Goal: Task Accomplishment & Management: Use online tool/utility

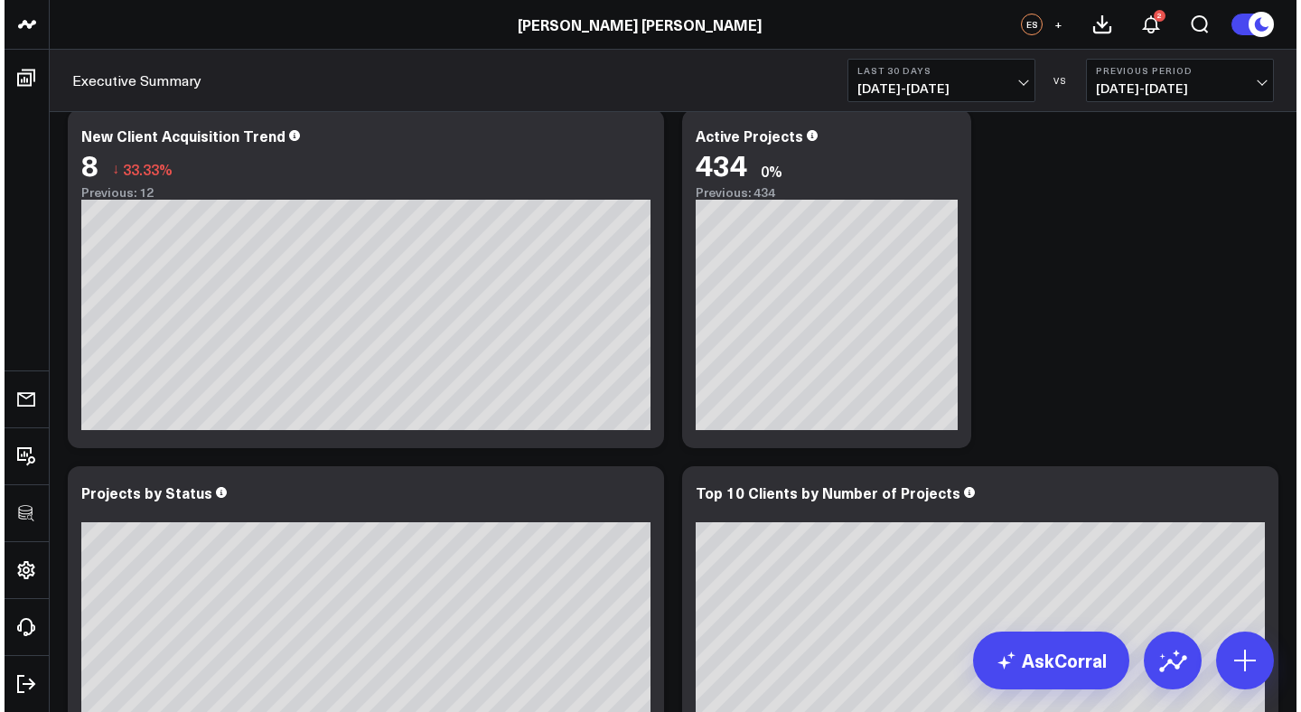
scroll to position [1155, 0]
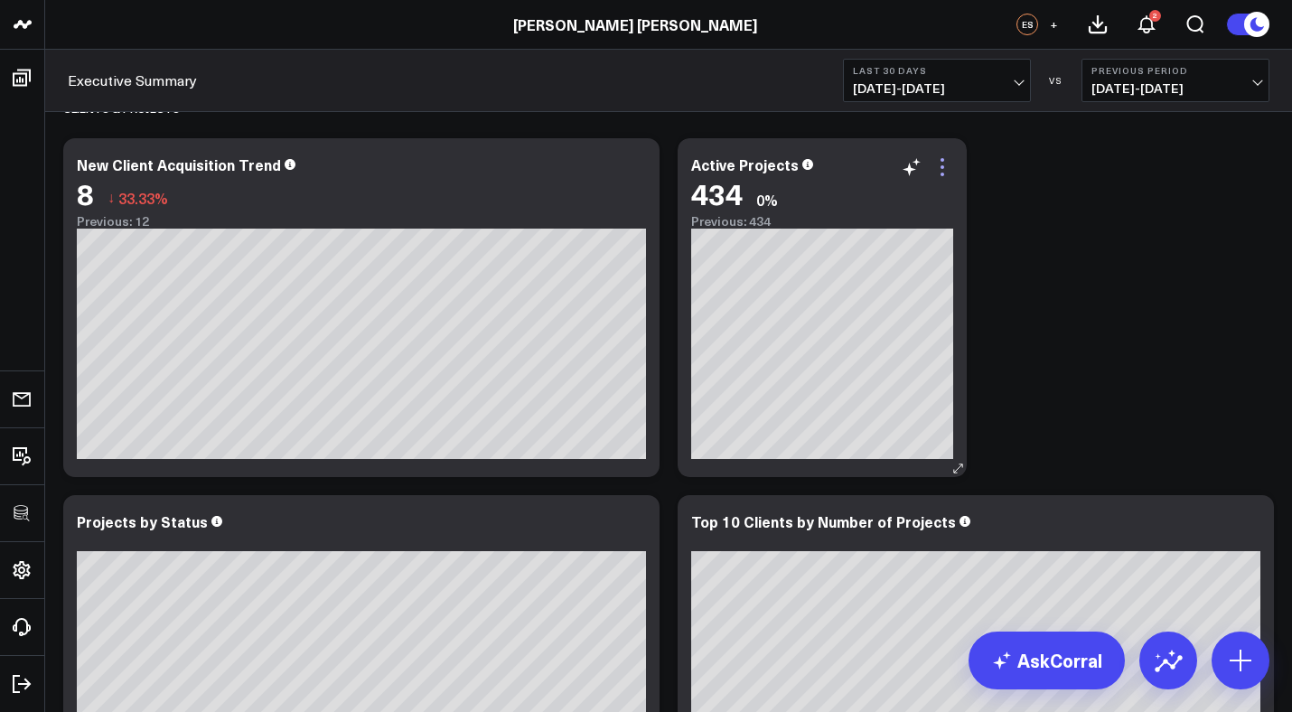
click at [946, 171] on icon at bounding box center [942, 167] width 22 height 22
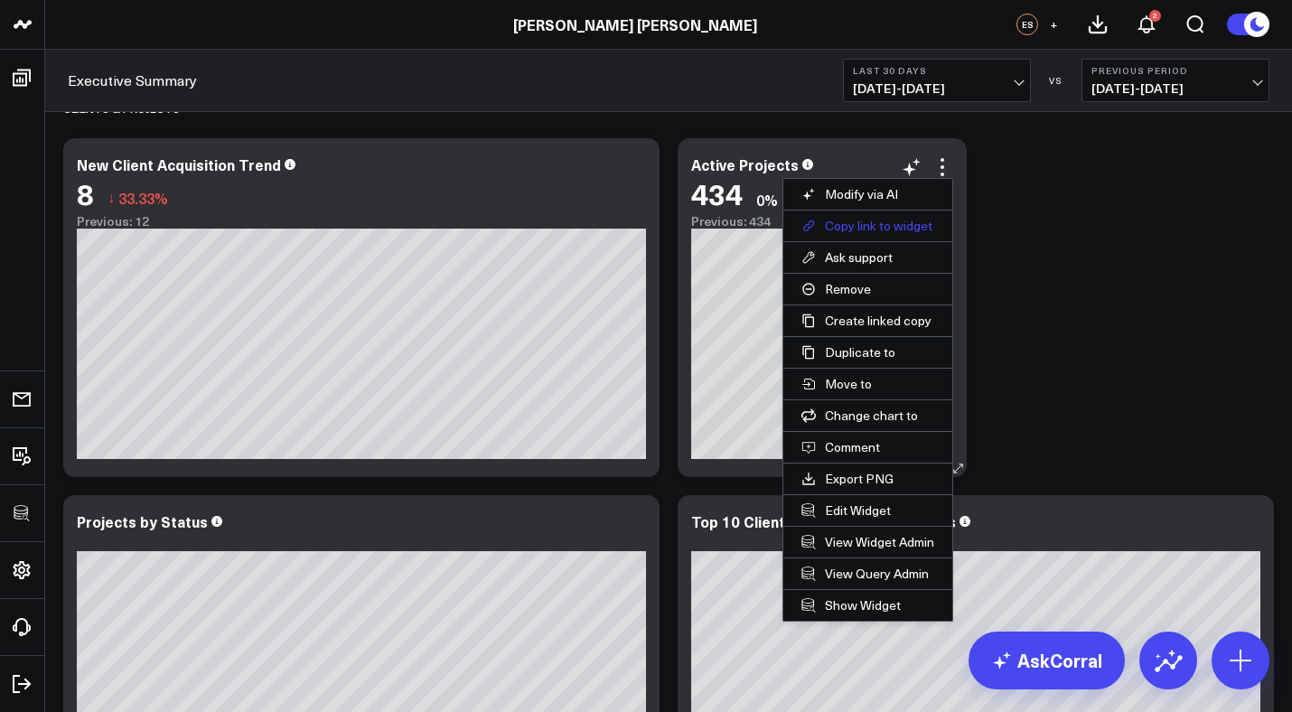
click at [866, 220] on button "Copy link to widget" at bounding box center [867, 226] width 169 height 31
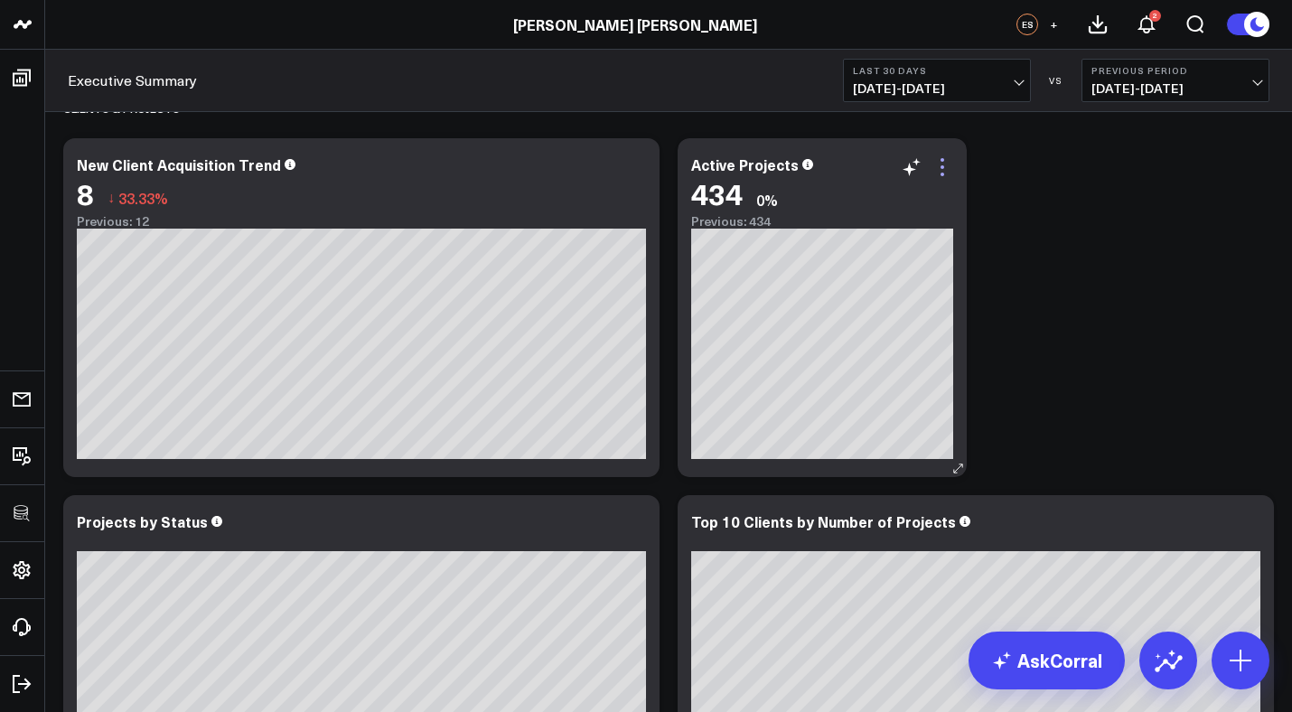
click at [942, 162] on icon at bounding box center [942, 167] width 22 height 22
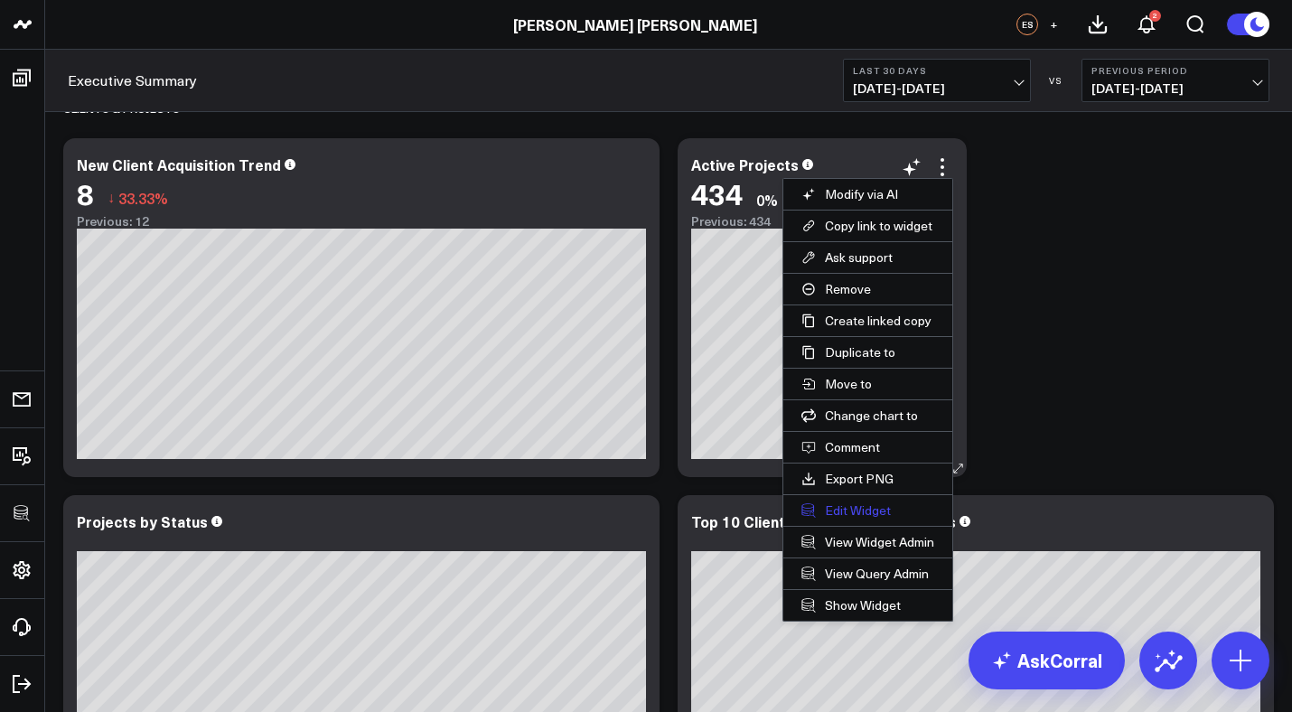
click at [841, 505] on button "Edit Widget" at bounding box center [867, 510] width 169 height 31
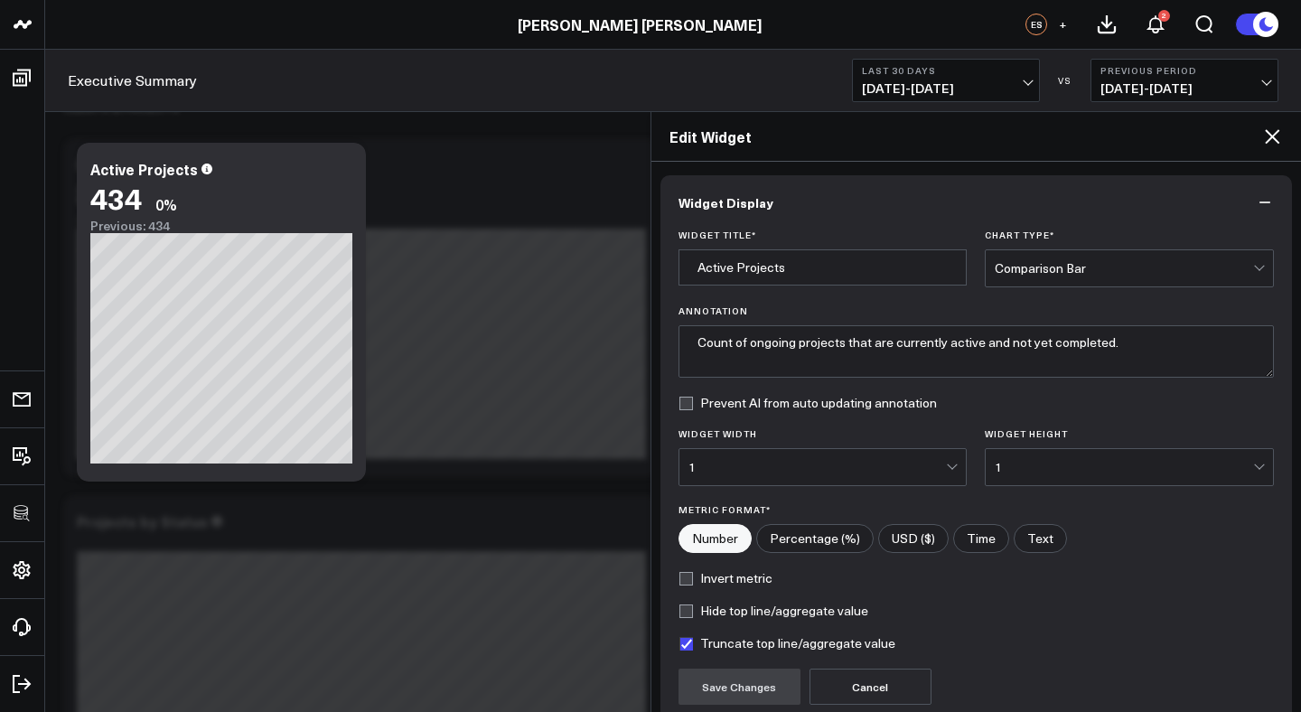
scroll to position [160, 0]
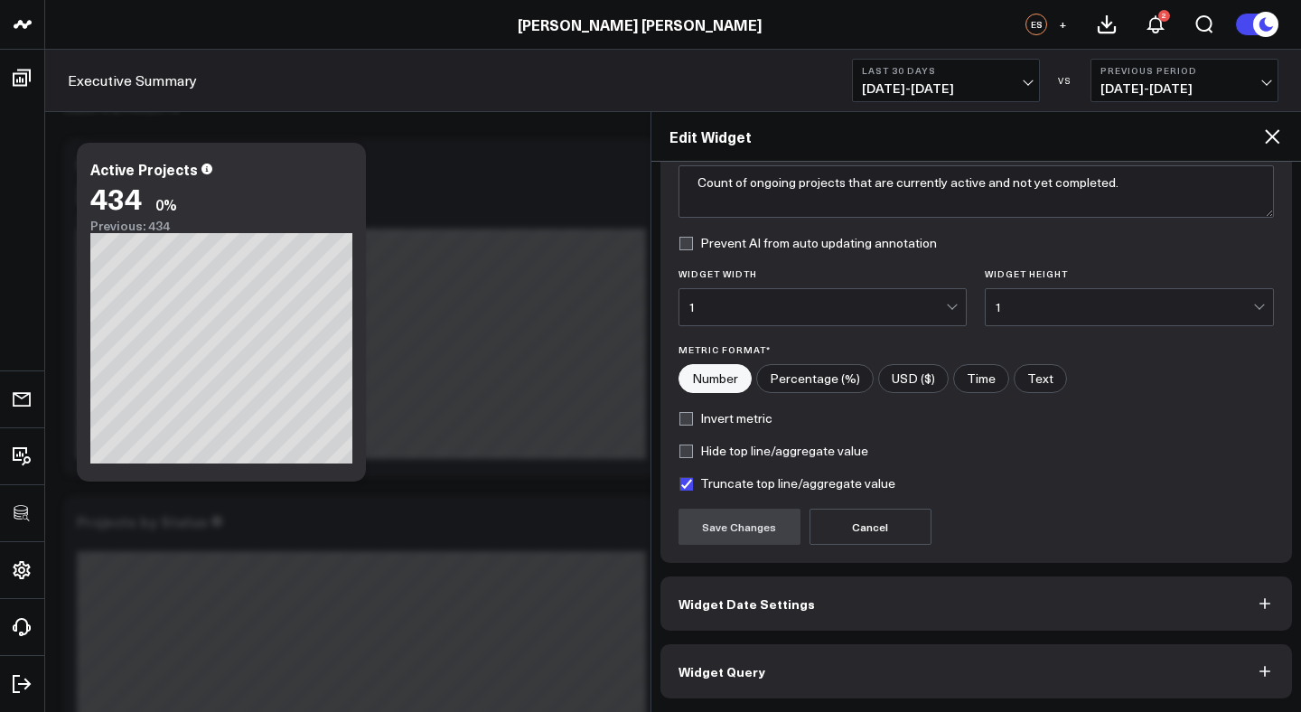
click at [839, 674] on button "Widget Query" at bounding box center [976, 671] width 632 height 54
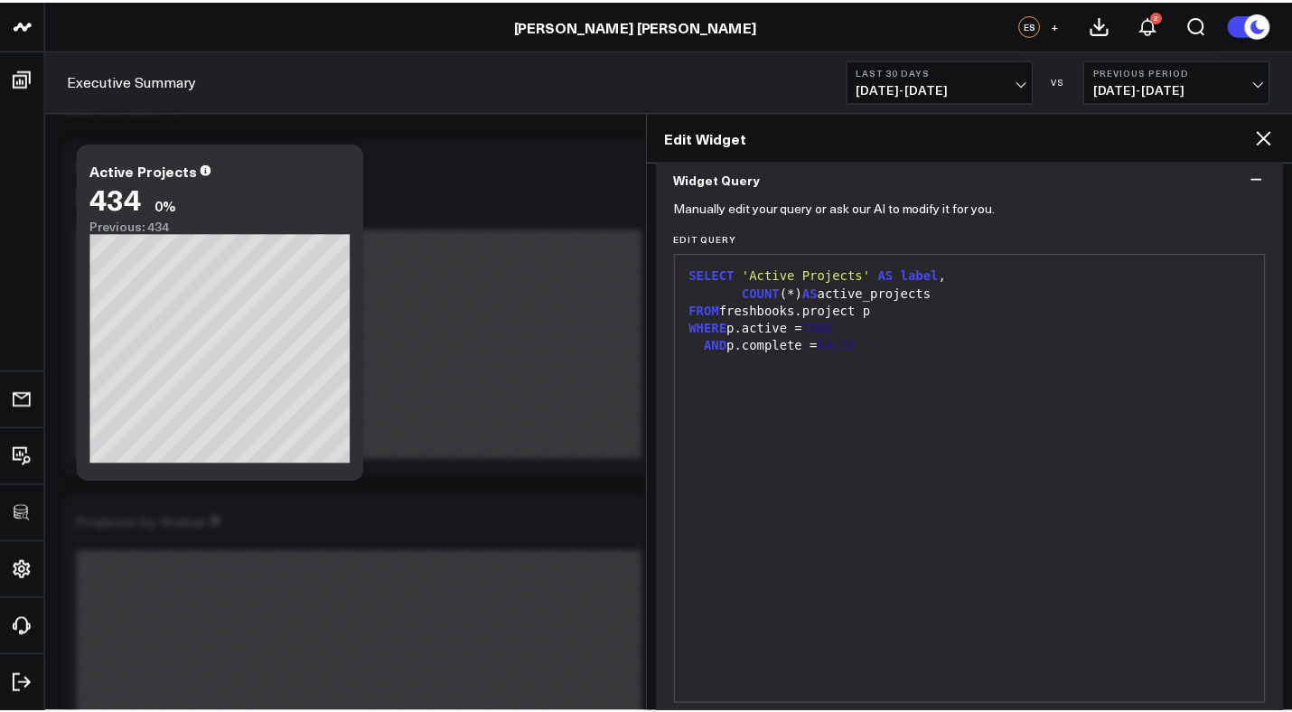
scroll to position [0, 0]
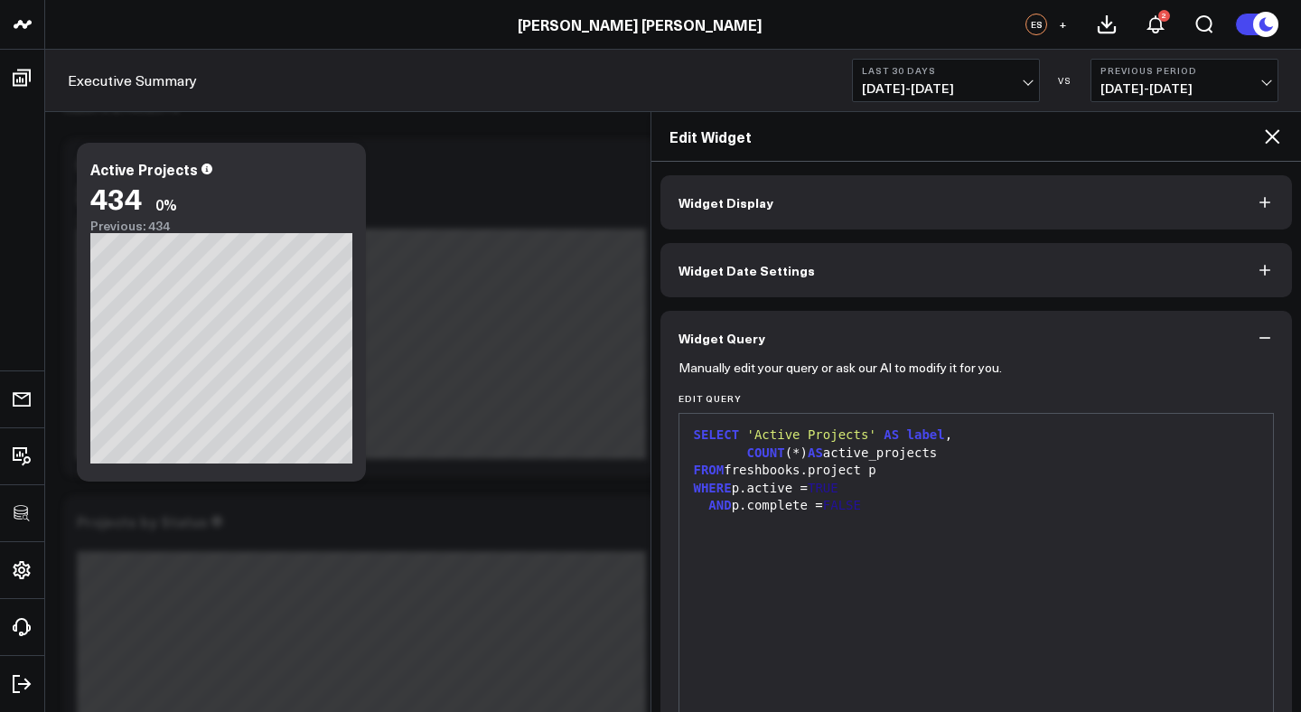
click at [1269, 138] on icon at bounding box center [1272, 136] width 14 height 14
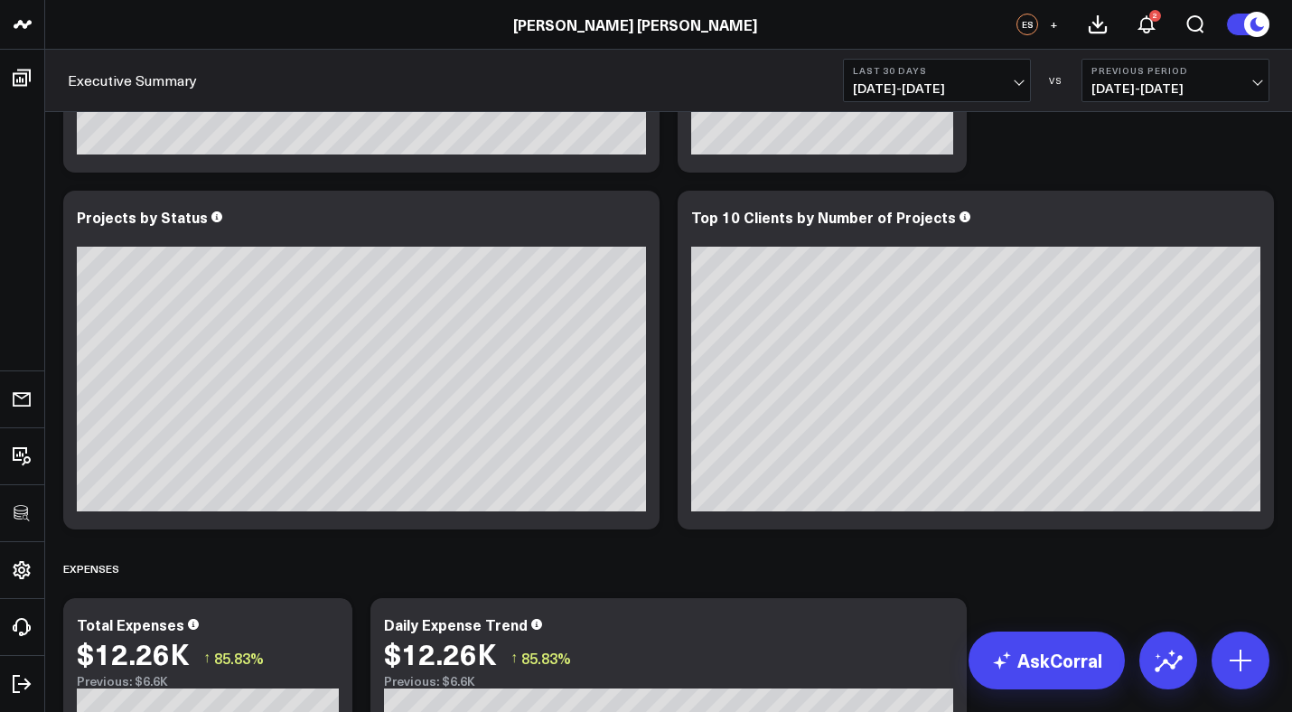
scroll to position [1437, 0]
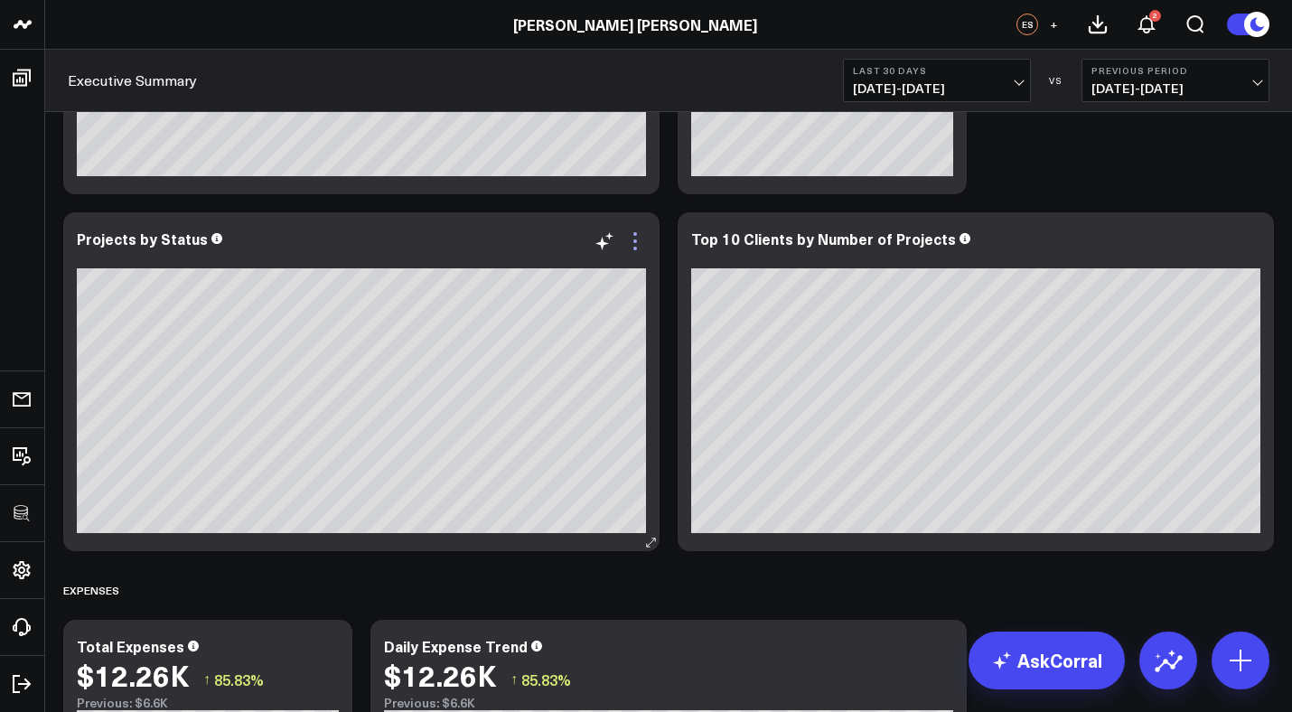
click at [634, 232] on icon at bounding box center [635, 234] width 4 height 4
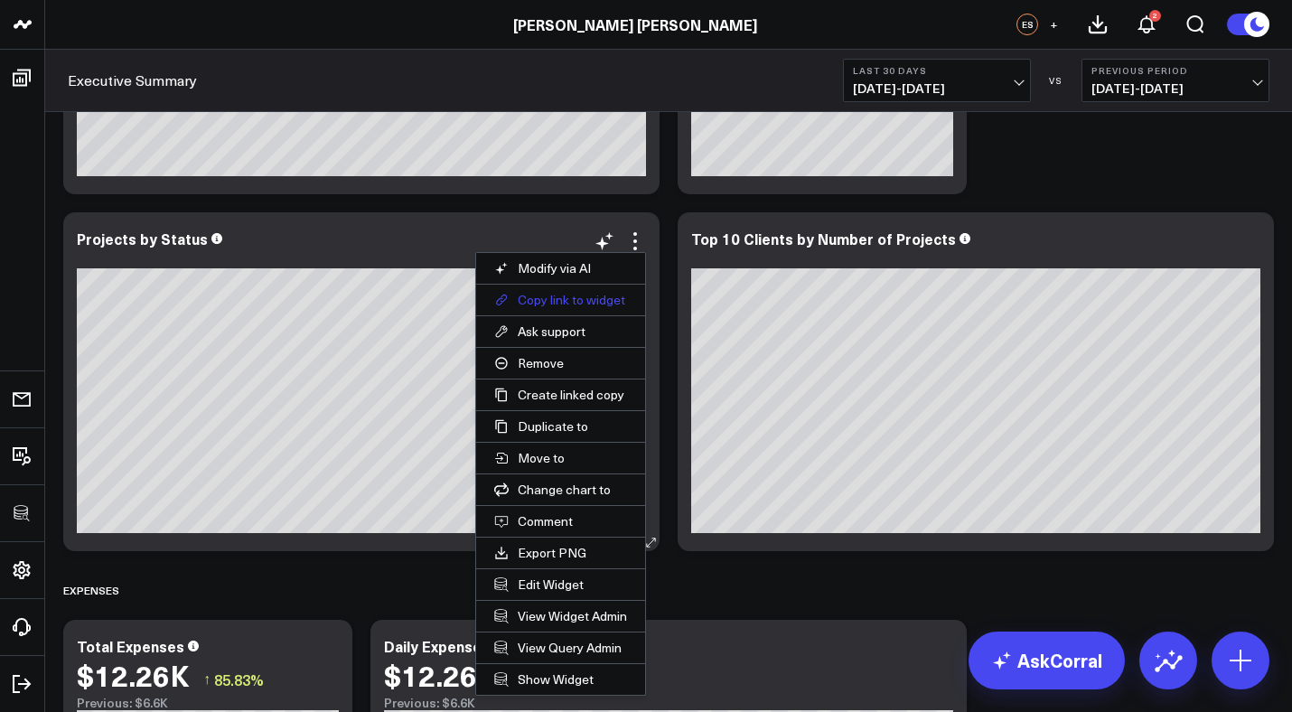
click at [570, 296] on button "Copy link to widget" at bounding box center [560, 300] width 169 height 31
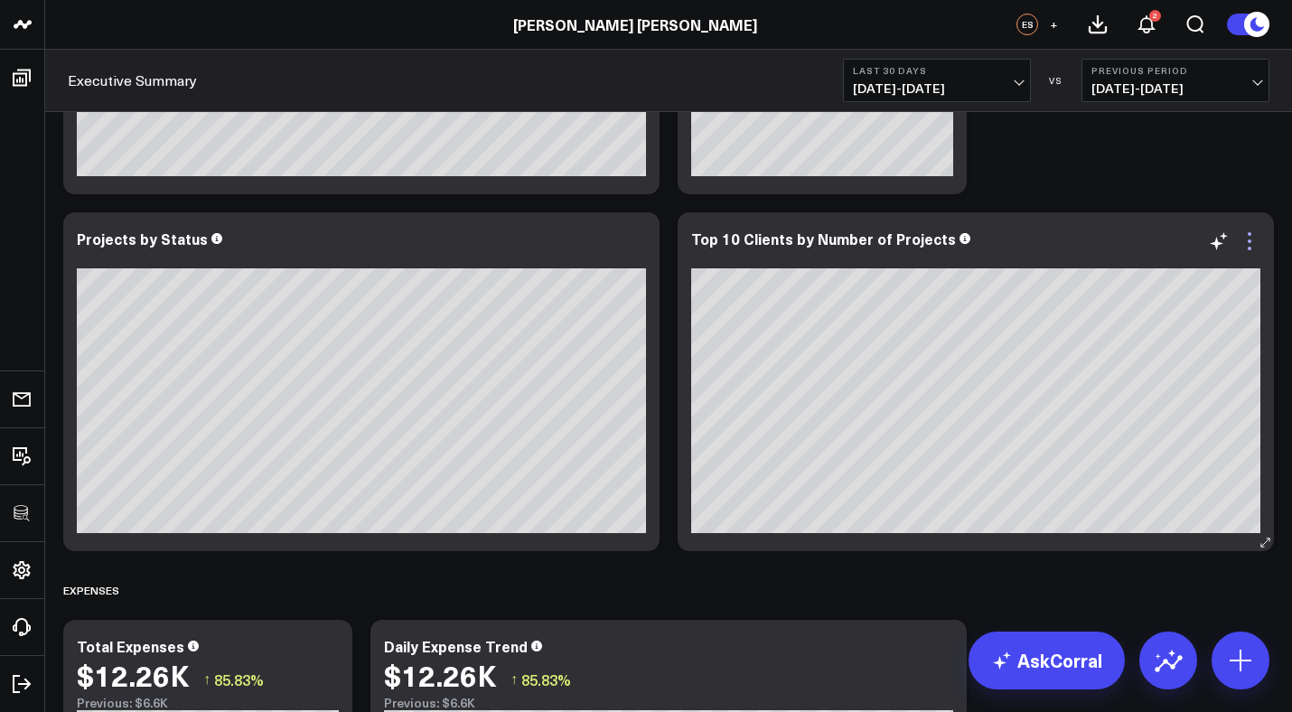
click at [1250, 240] on icon at bounding box center [1250, 241] width 4 height 4
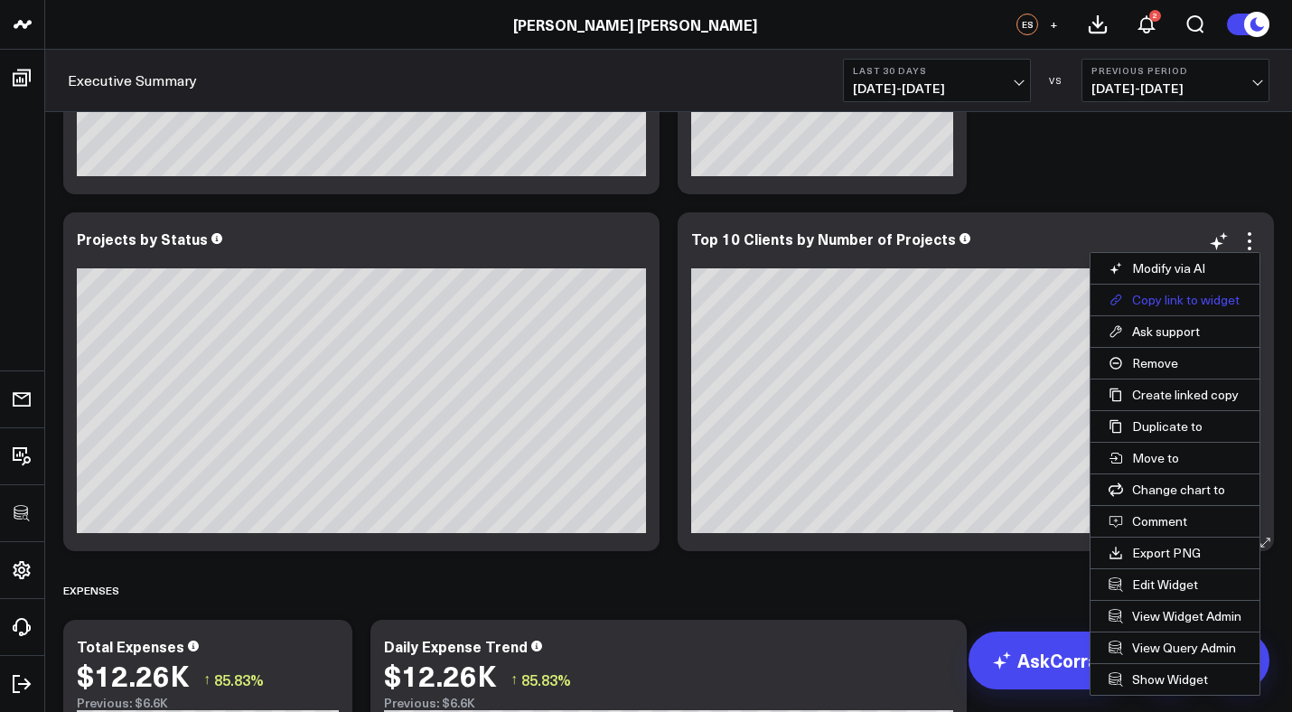
click at [1172, 298] on button "Copy link to widget" at bounding box center [1175, 300] width 169 height 31
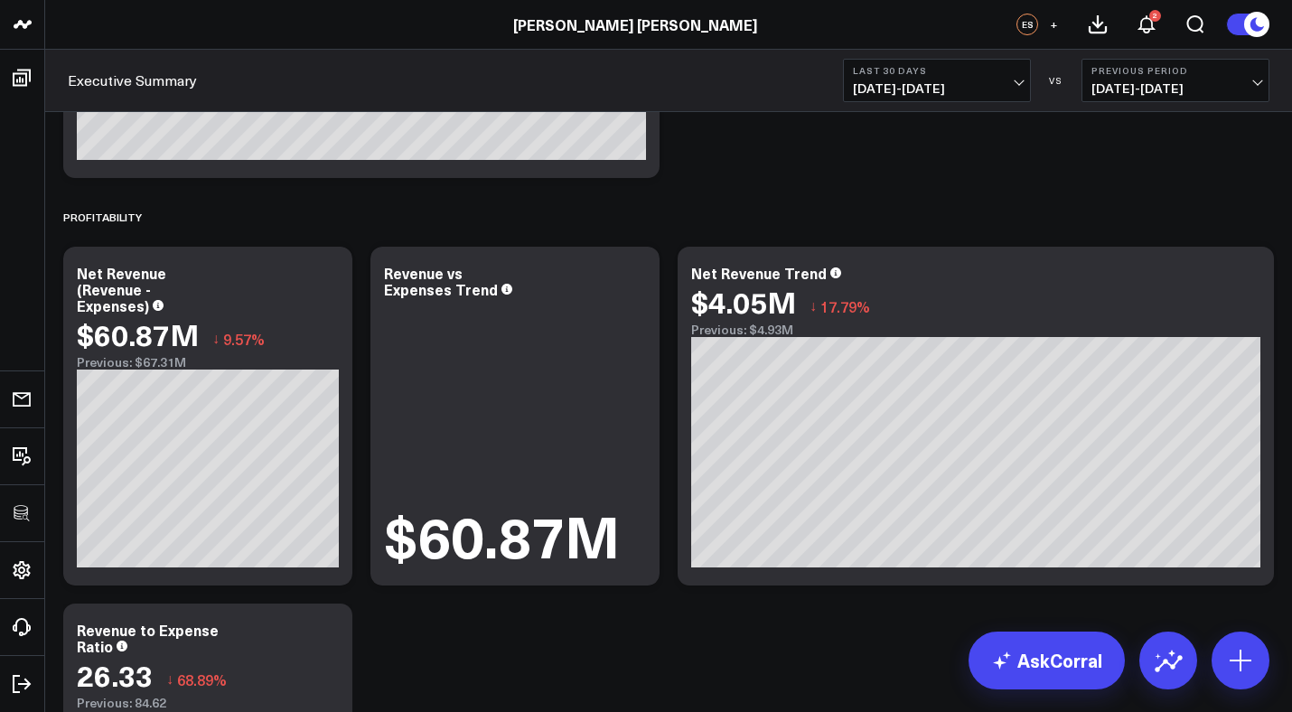
scroll to position [2943, 0]
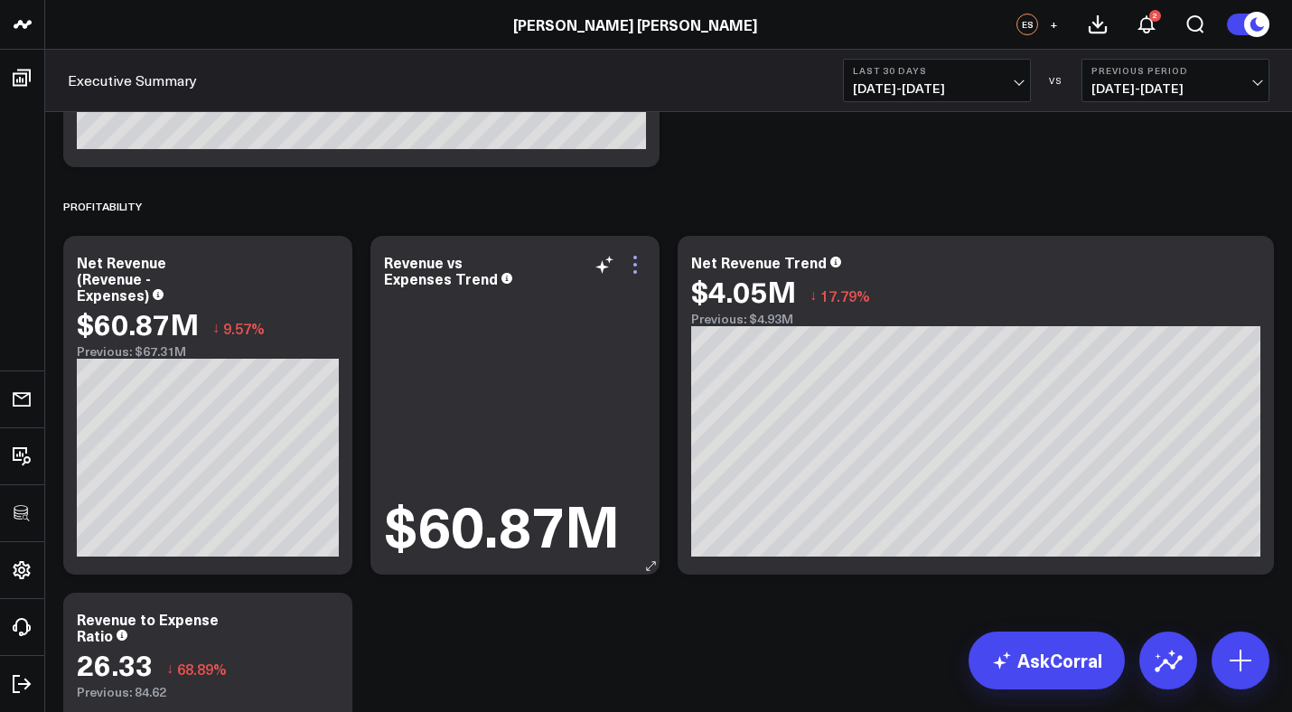
click at [632, 259] on icon at bounding box center [635, 265] width 22 height 22
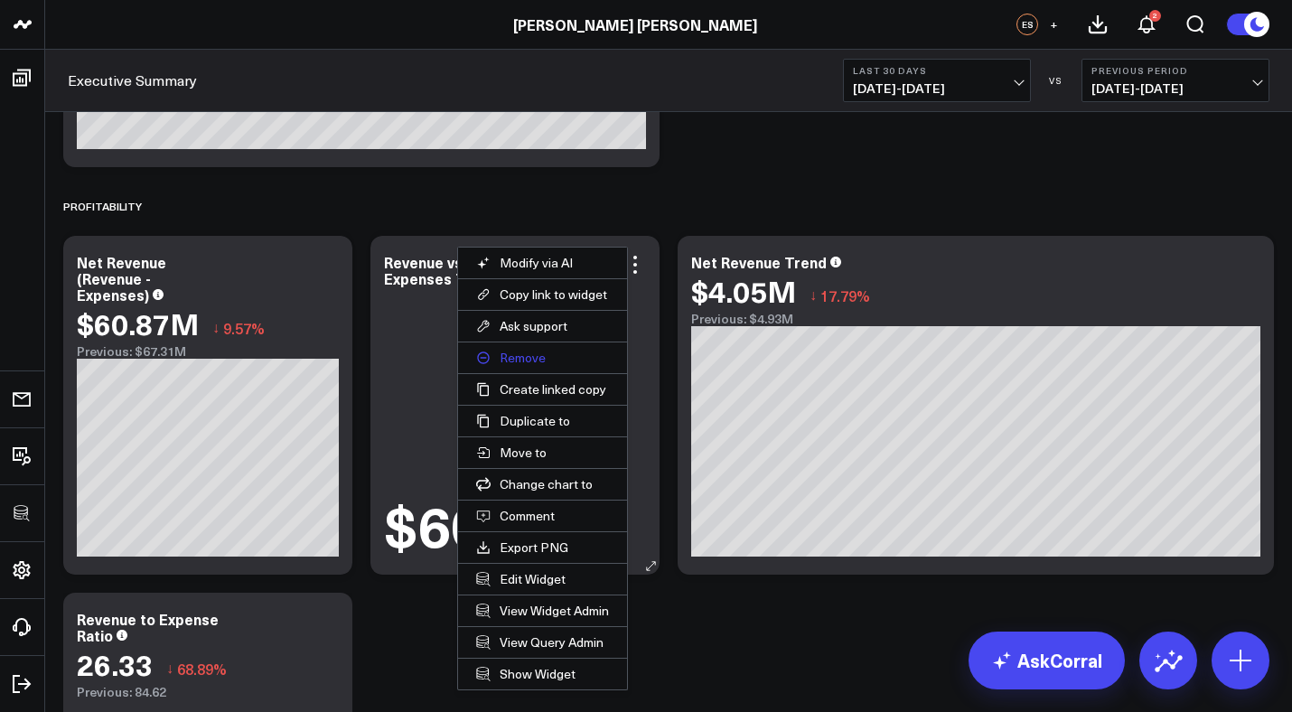
click at [533, 355] on button "Remove" at bounding box center [542, 357] width 169 height 31
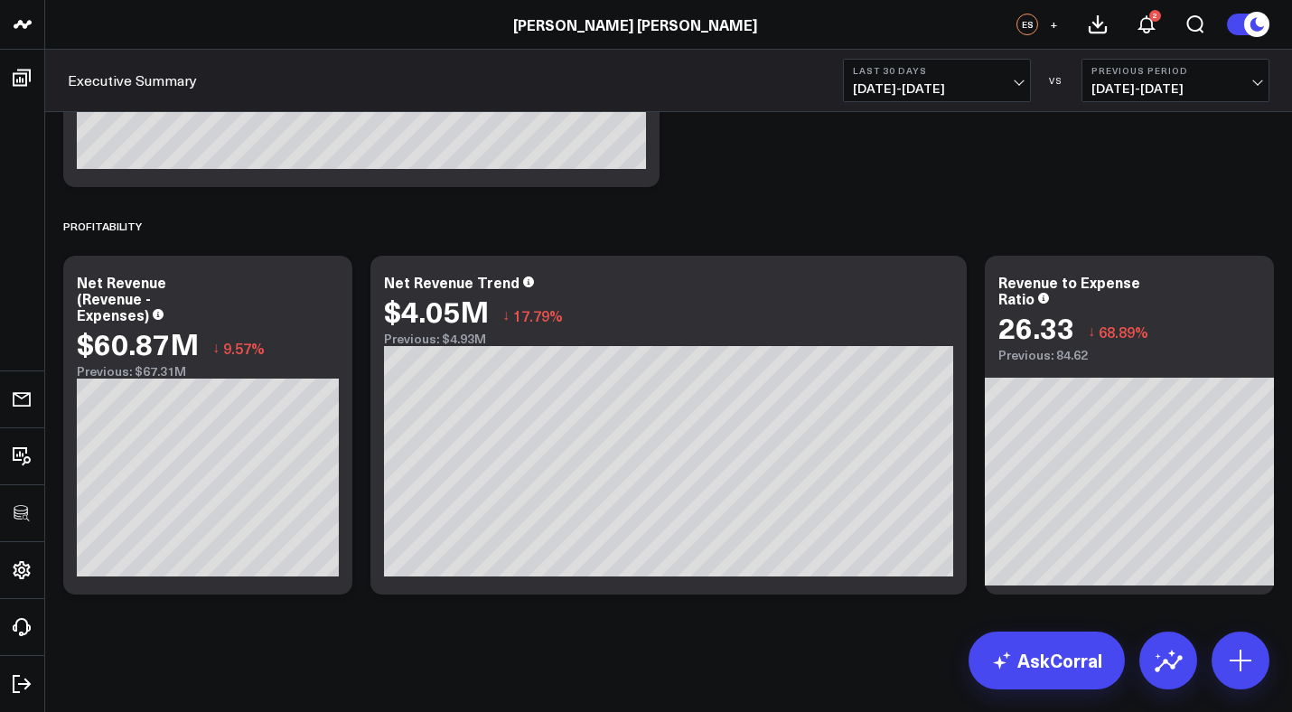
scroll to position [2923, 0]
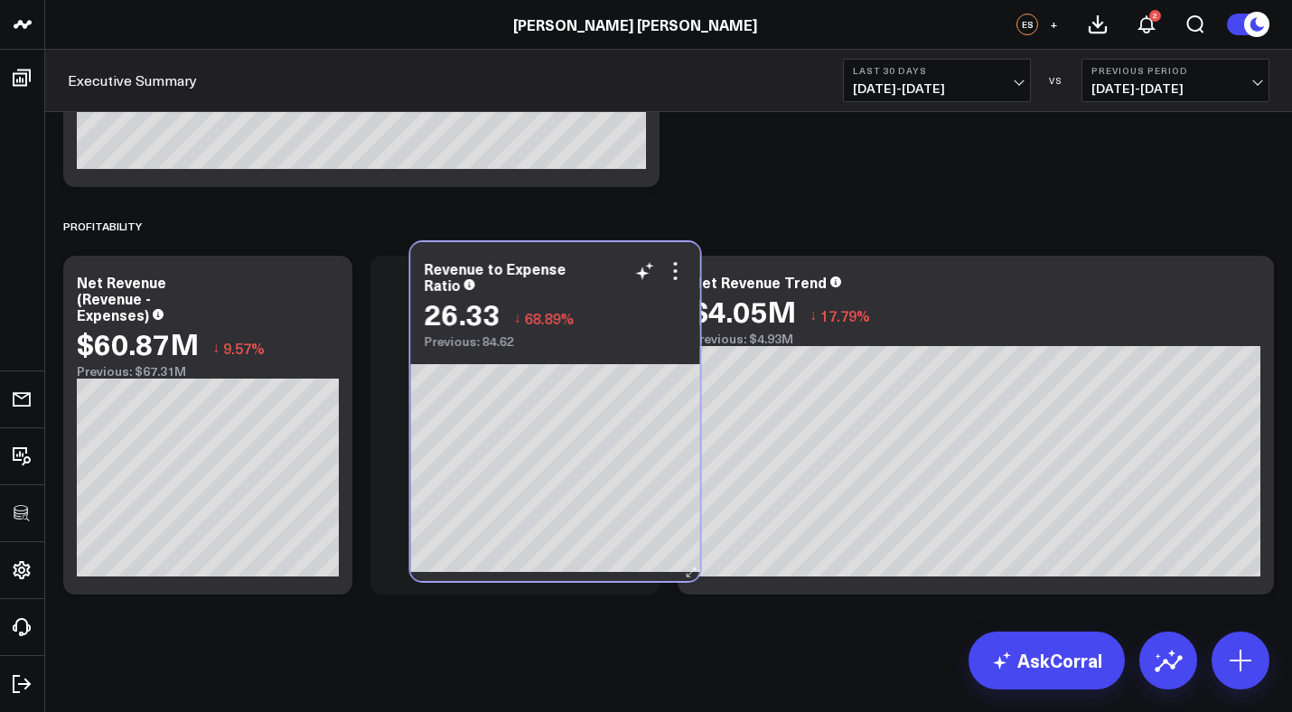
drag, startPoint x: 1174, startPoint y: 277, endPoint x: 597, endPoint y: 266, distance: 576.5
click at [597, 266] on div "Revenue to Expense Ratio" at bounding box center [556, 276] width 262 height 33
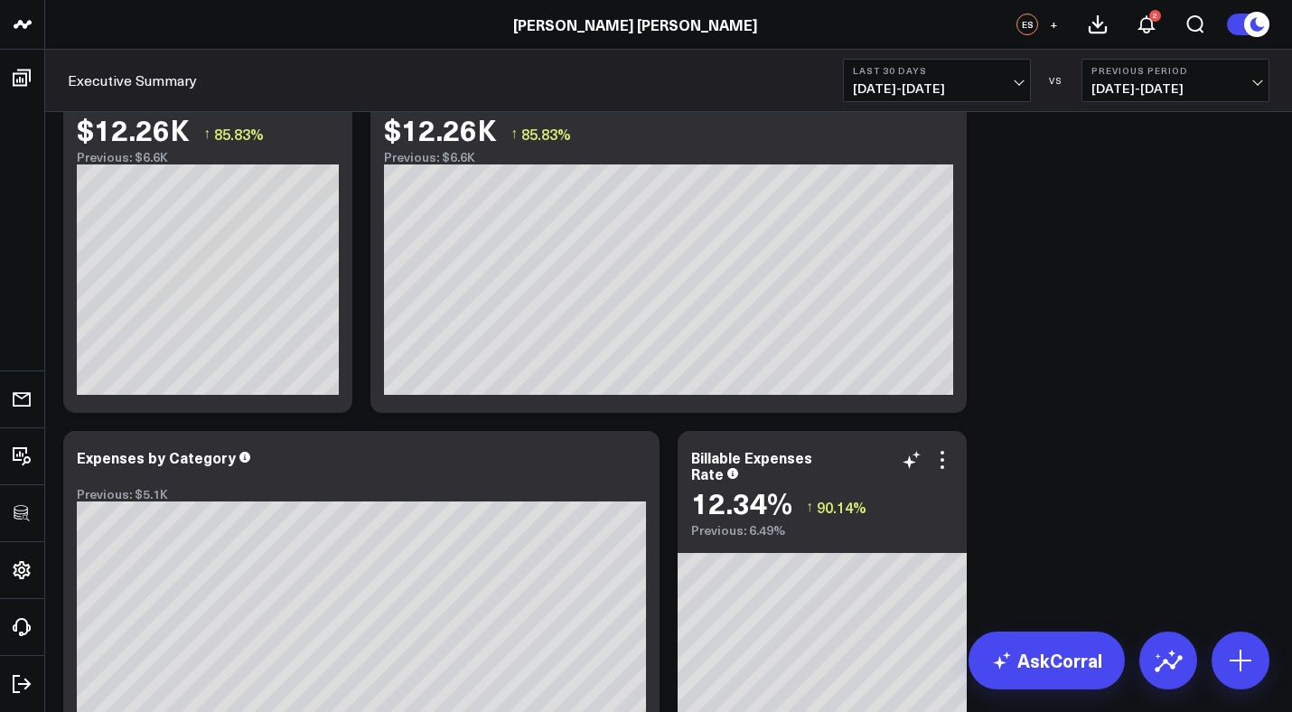
scroll to position [1989, 0]
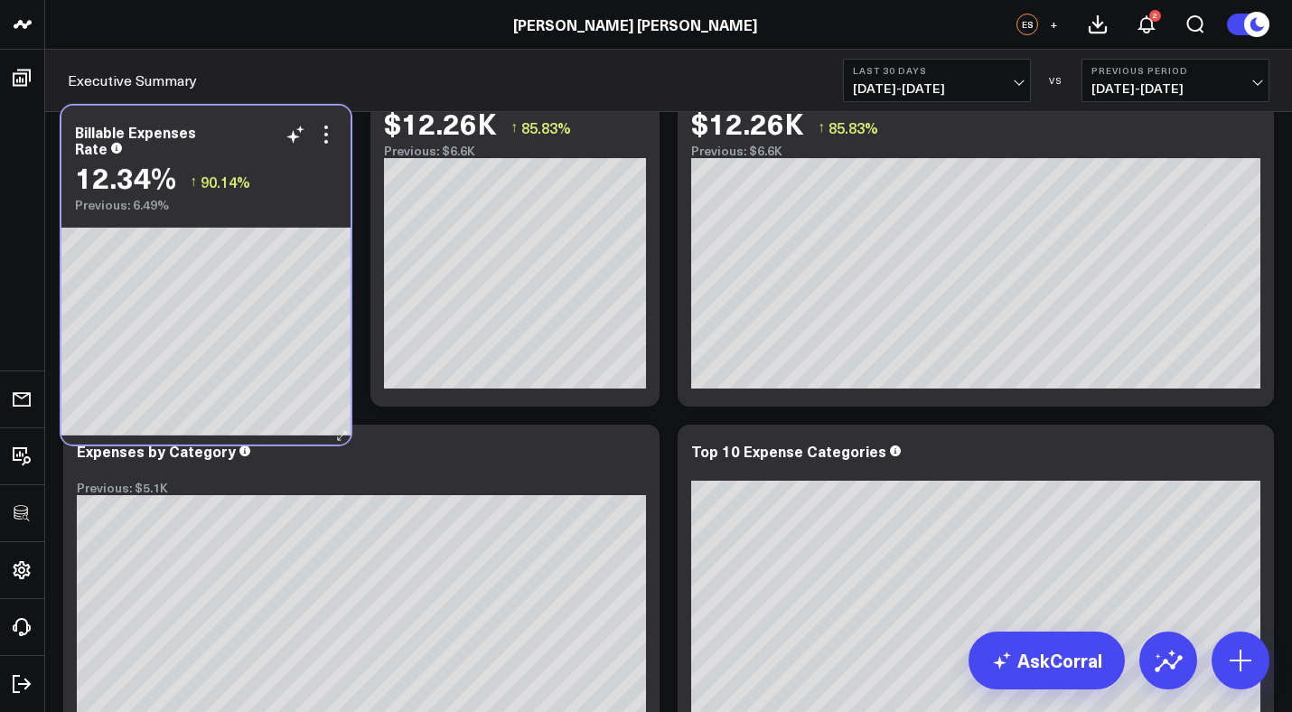
drag, startPoint x: 779, startPoint y: 419, endPoint x: 233, endPoint y: 122, distance: 621.4
click at [233, 122] on div "Billable Expenses Rate 12.34% ↑ 90.14% Previous: 6.49%" at bounding box center [205, 159] width 289 height 107
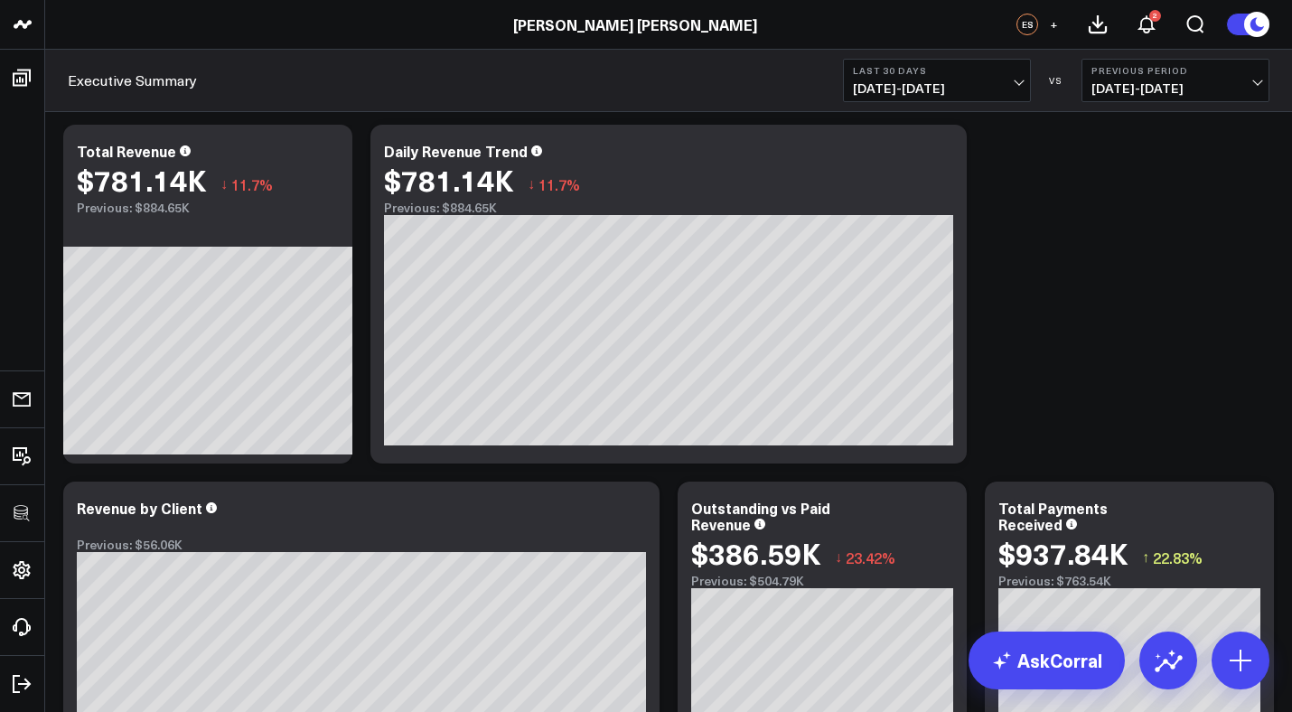
scroll to position [0, 0]
